Goal: Information Seeking & Learning: Learn about a topic

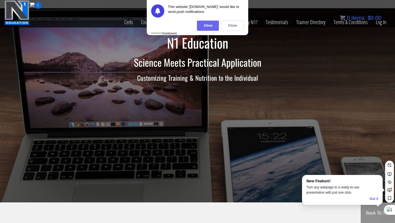
click at [209, 25] on div "Allow" at bounding box center [208, 26] width 22 height 10
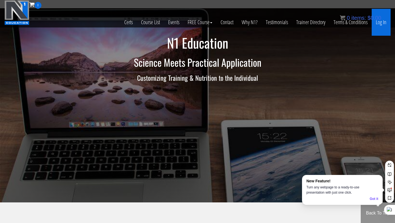
click at [381, 25] on link "Log In" at bounding box center [381, 22] width 19 height 27
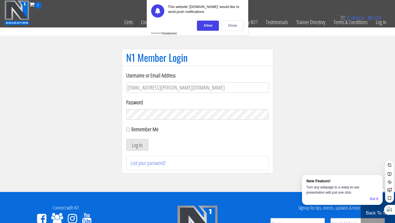
type input "Rutger.a.visser@gmail.com"
click at [126, 139] on button "Log In" at bounding box center [137, 145] width 22 height 12
click at [227, 24] on div "Close" at bounding box center [232, 26] width 23 height 10
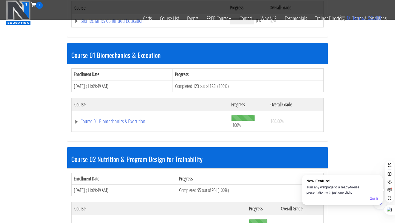
scroll to position [136, 0]
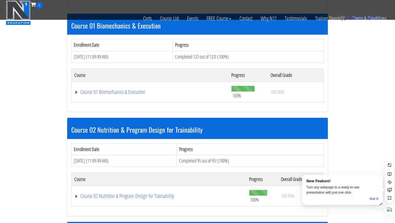
scroll to position [165, 0]
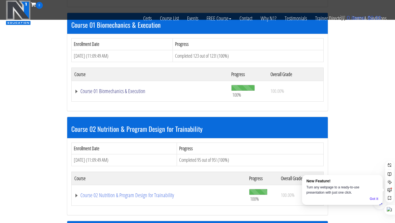
click at [112, 94] on link "Course 01 Biomechanics & Execution" at bounding box center [149, 90] width 151 height 5
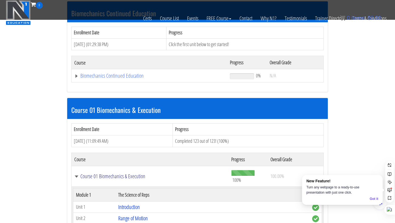
scroll to position [159, 0]
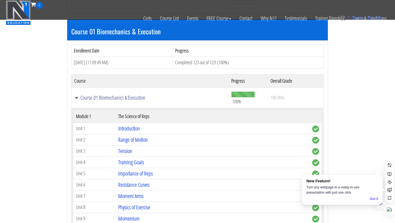
click at [76, 98] on link "Course 01 Biomechanics & Execution" at bounding box center [149, 97] width 151 height 5
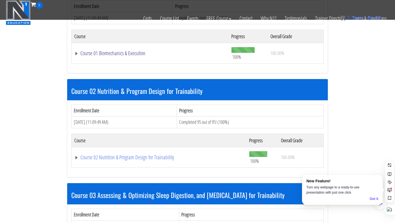
scroll to position [197, 0]
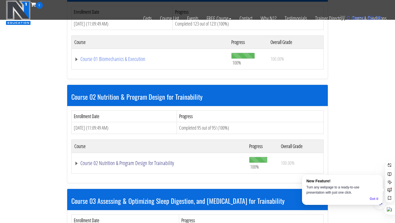
click at [82, 162] on link "Course 02 Nutrition & Program Design for Trainability" at bounding box center [158, 162] width 169 height 5
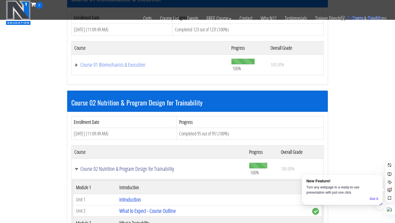
scroll to position [179, 0]
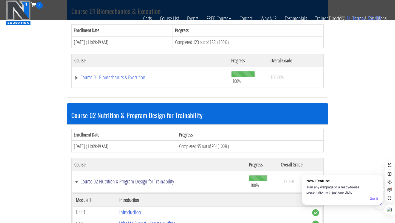
click at [80, 184] on link "Course 02 Nutrition & Program Design for Trainability" at bounding box center [158, 181] width 169 height 5
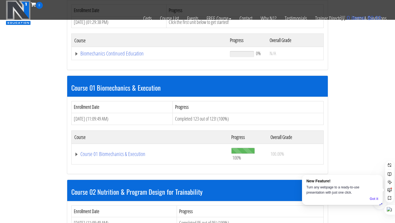
scroll to position [153, 0]
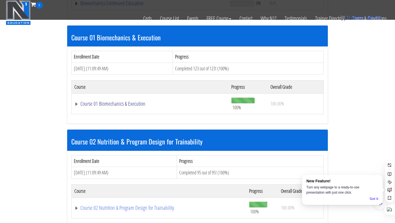
click at [88, 103] on link "Course 01 Biomechanics & Execution" at bounding box center [149, 103] width 151 height 5
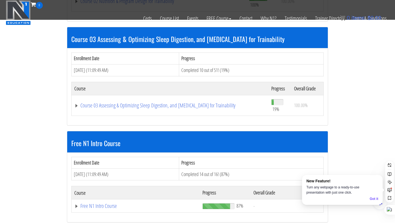
scroll to position [1997, 0]
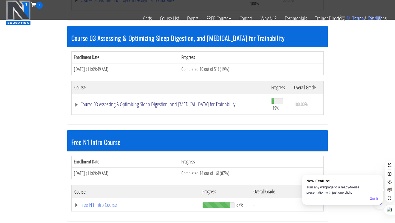
click at [159, 105] on link "Course 03 Assessing & Optimizing Sleep Digestion, and Stress Management for Tra…" at bounding box center [169, 104] width 191 height 5
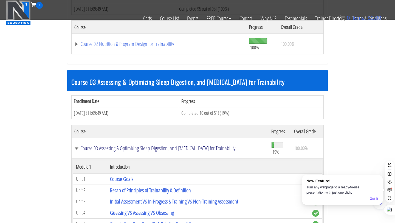
scroll to position [1956, 0]
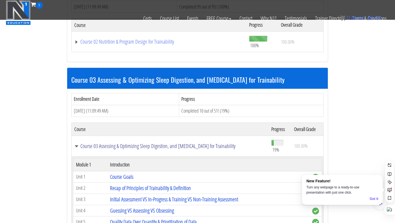
click at [146, 147] on link "Course 03 Assessing & Optimizing Sleep Digestion, and Stress Management for Tra…" at bounding box center [169, 145] width 191 height 5
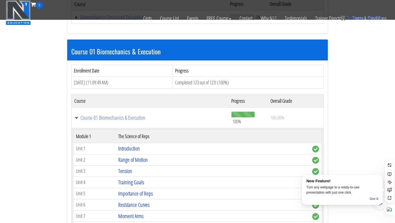
scroll to position [155, 0]
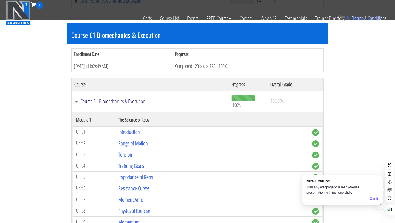
click at [116, 98] on link "Course 01 Biomechanics & Execution" at bounding box center [149, 100] width 151 height 5
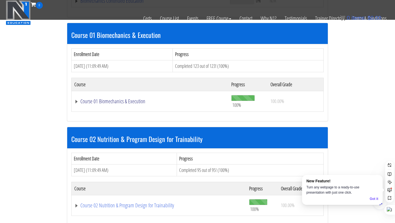
click at [116, 98] on link "Course 01 Biomechanics & Execution" at bounding box center [149, 100] width 151 height 5
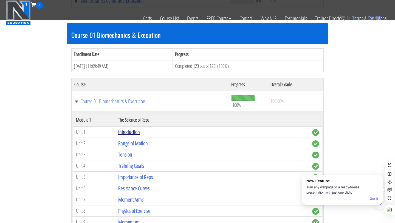
click at [130, 132] on link "Introduction" at bounding box center [129, 131] width 22 height 7
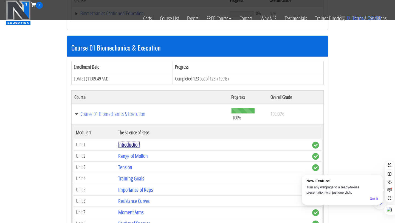
scroll to position [142, 0]
